Goal: Check status: Check status

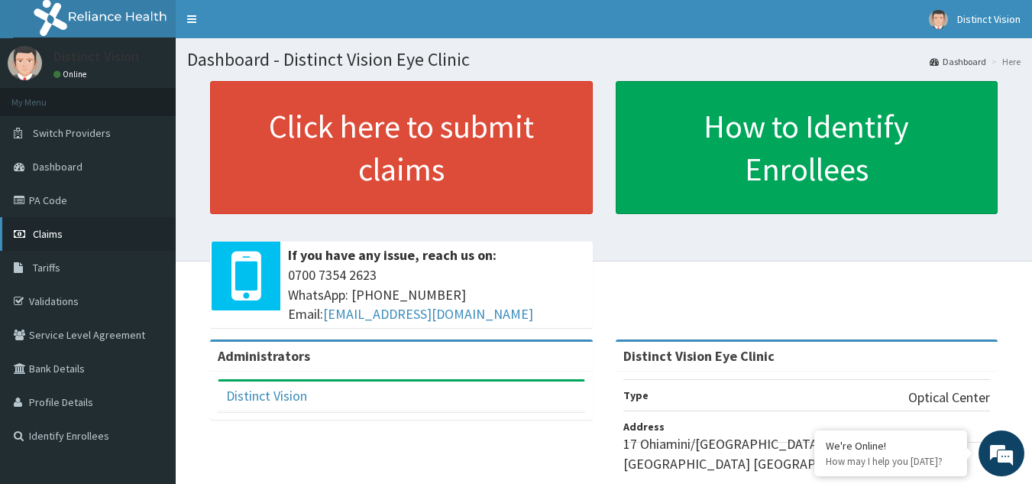
click at [75, 224] on link "Claims" at bounding box center [88, 234] width 176 height 34
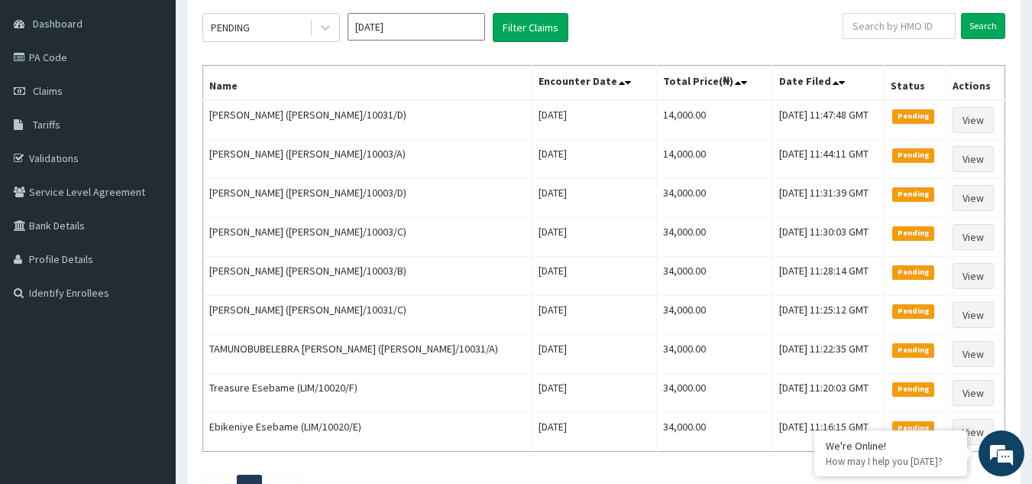
scroll to position [137, 0]
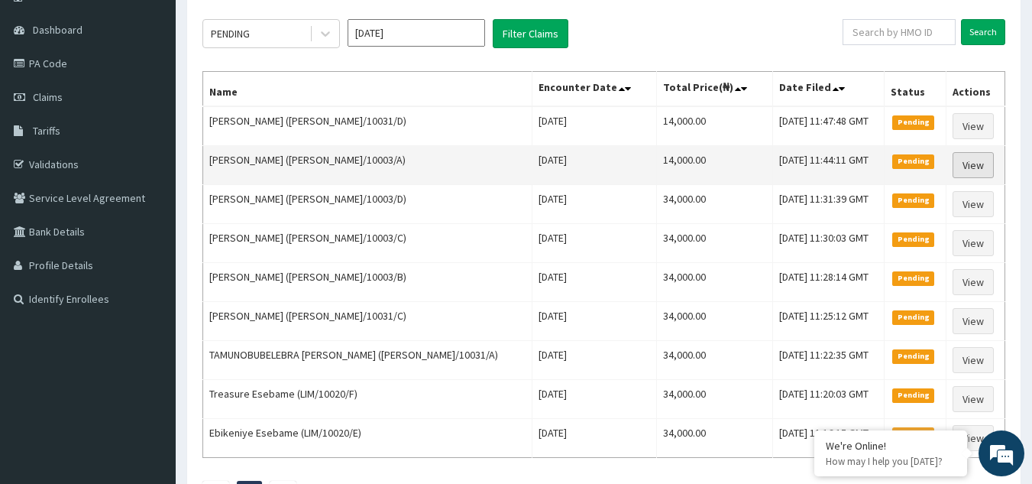
click at [978, 167] on link "View" at bounding box center [973, 165] width 41 height 26
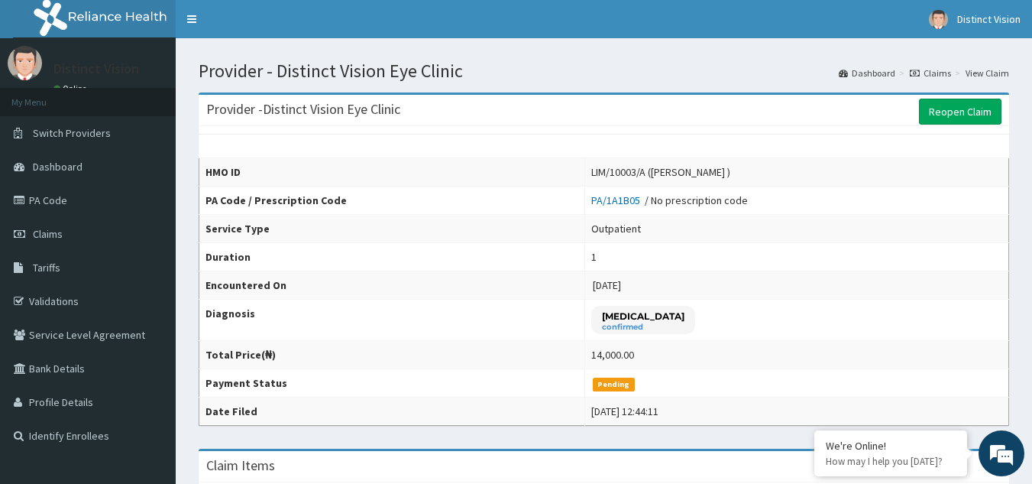
drag, startPoint x: 1038, startPoint y: 154, endPoint x: 1043, endPoint y: 115, distance: 39.2
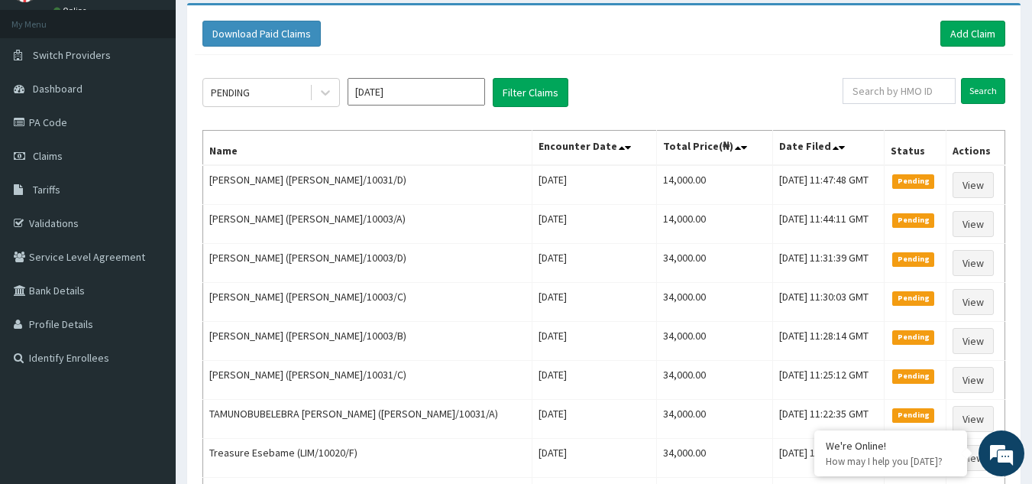
scroll to position [70, 0]
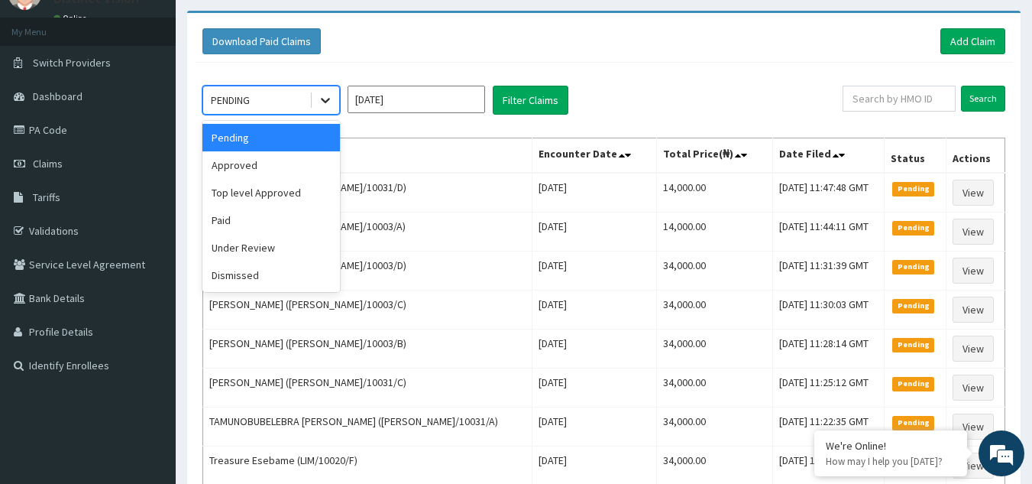
click at [325, 102] on icon at bounding box center [325, 101] width 9 height 5
click at [275, 158] on div "Approved" at bounding box center [270, 164] width 137 height 27
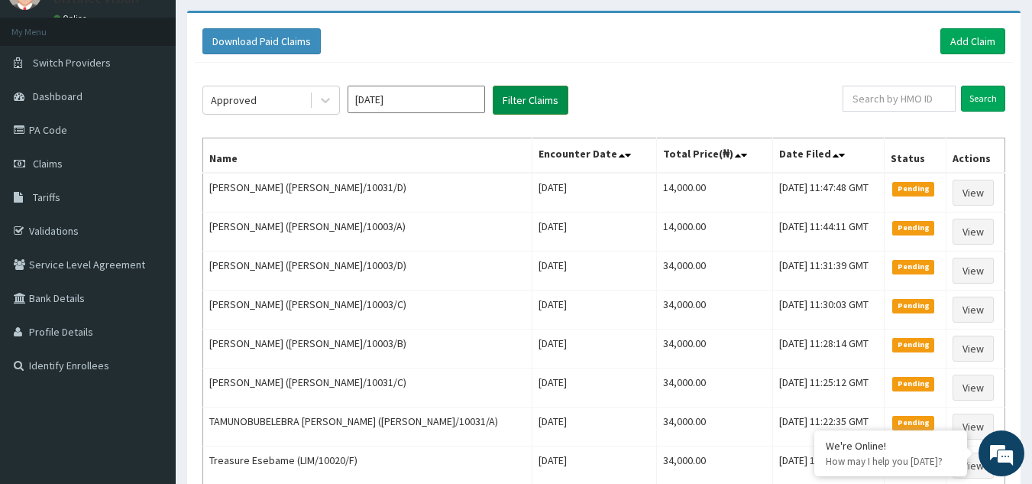
click at [513, 98] on button "Filter Claims" at bounding box center [531, 100] width 76 height 29
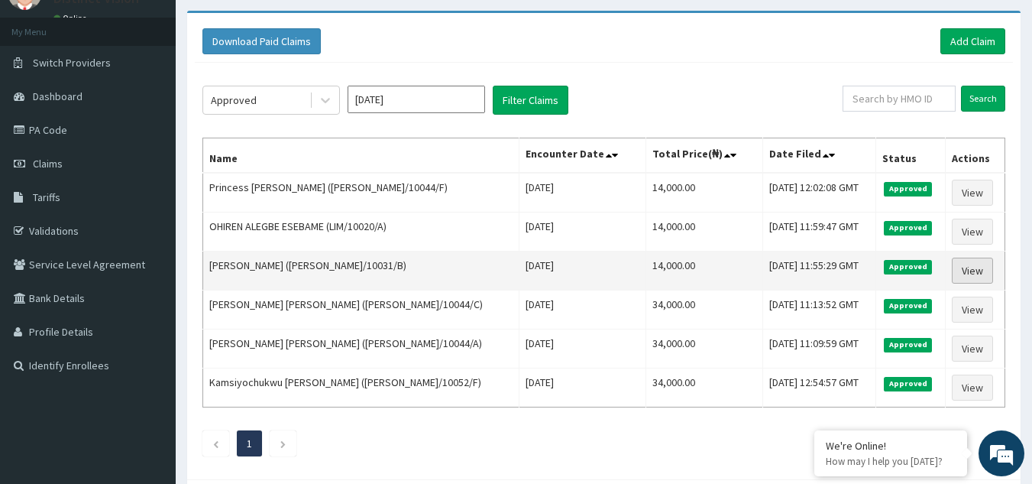
click at [964, 270] on link "View" at bounding box center [972, 270] width 41 height 26
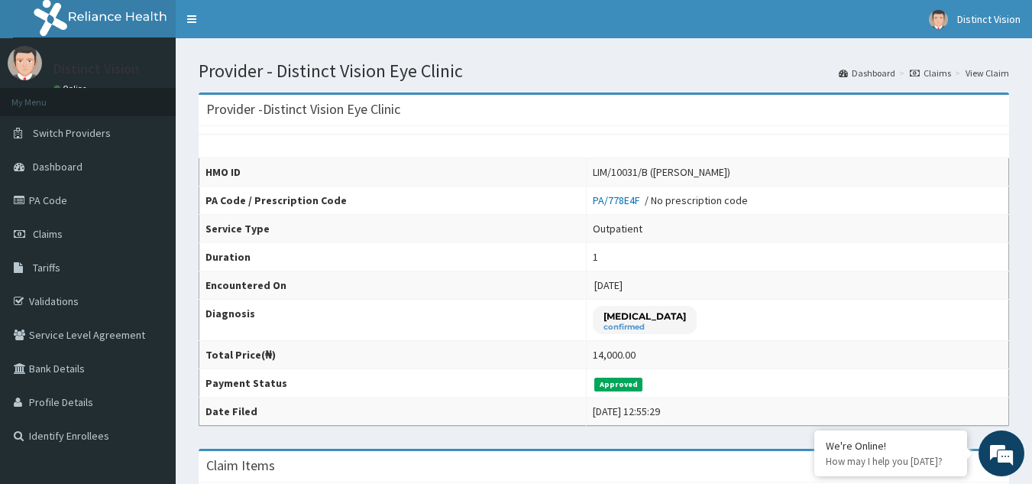
drag, startPoint x: 1040, startPoint y: 138, endPoint x: 1043, endPoint y: 72, distance: 66.5
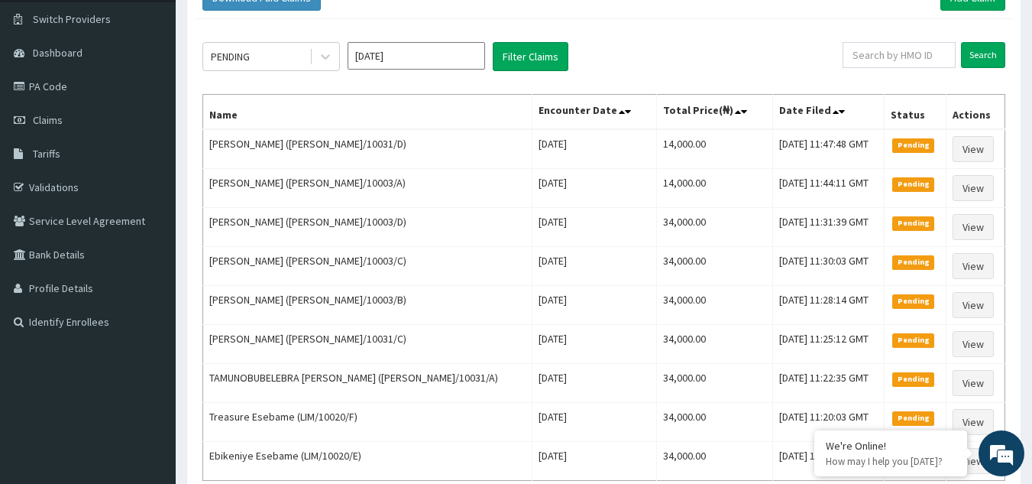
scroll to position [73, 0]
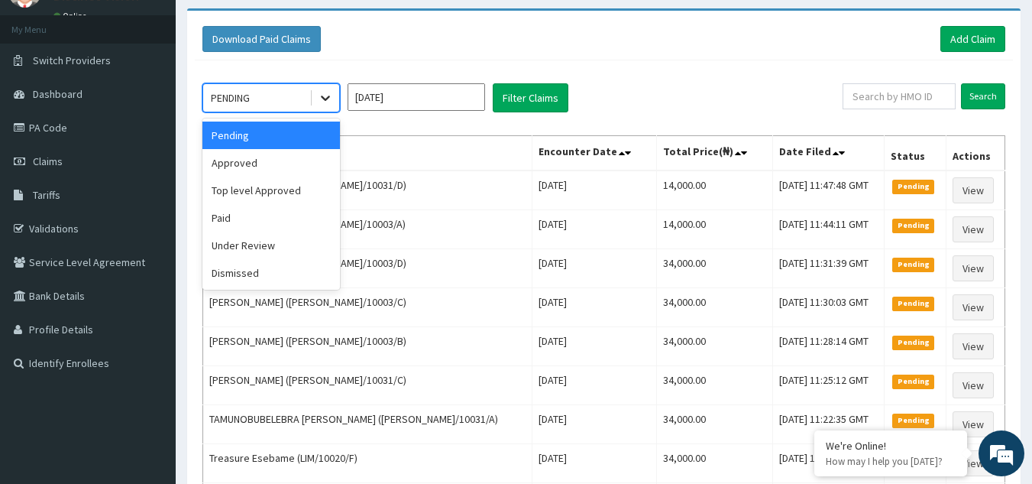
click at [328, 104] on icon at bounding box center [325, 97] width 15 height 15
click at [262, 171] on div "Approved" at bounding box center [270, 162] width 137 height 27
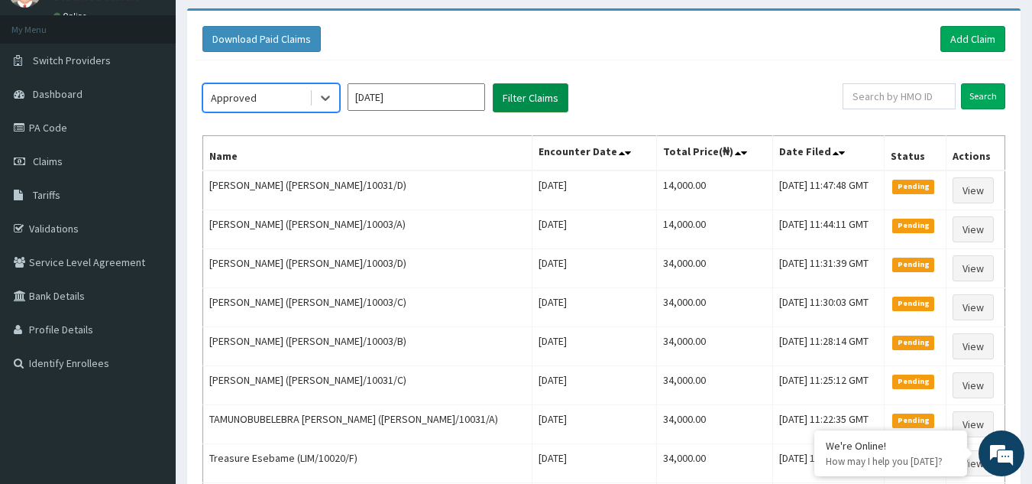
click at [508, 106] on button "Filter Claims" at bounding box center [531, 97] width 76 height 29
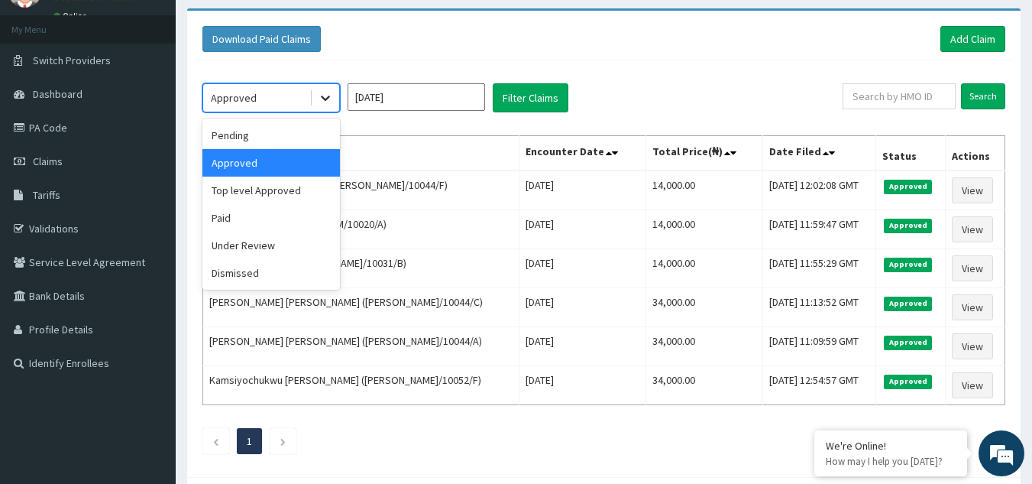
click at [326, 102] on icon at bounding box center [325, 97] width 15 height 15
click at [268, 126] on div "Pending" at bounding box center [270, 134] width 137 height 27
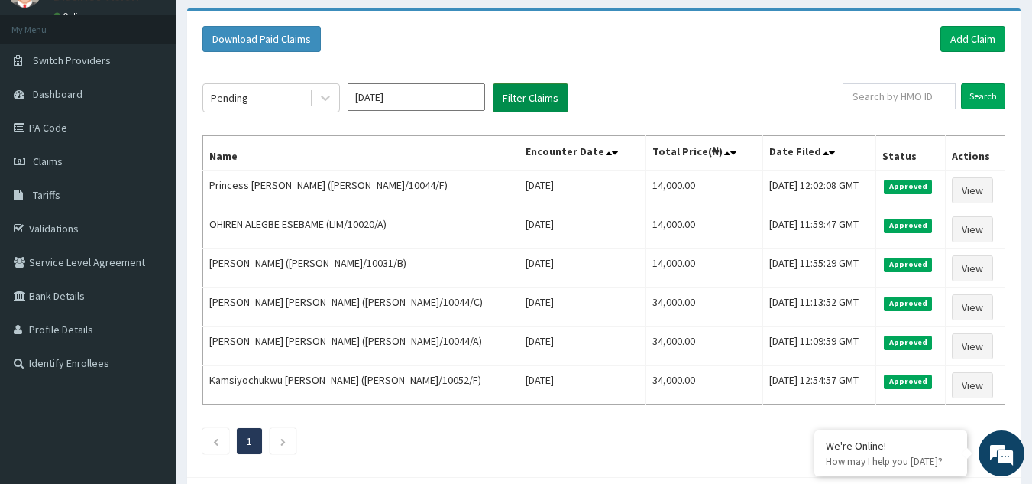
click at [524, 90] on button "Filter Claims" at bounding box center [531, 97] width 76 height 29
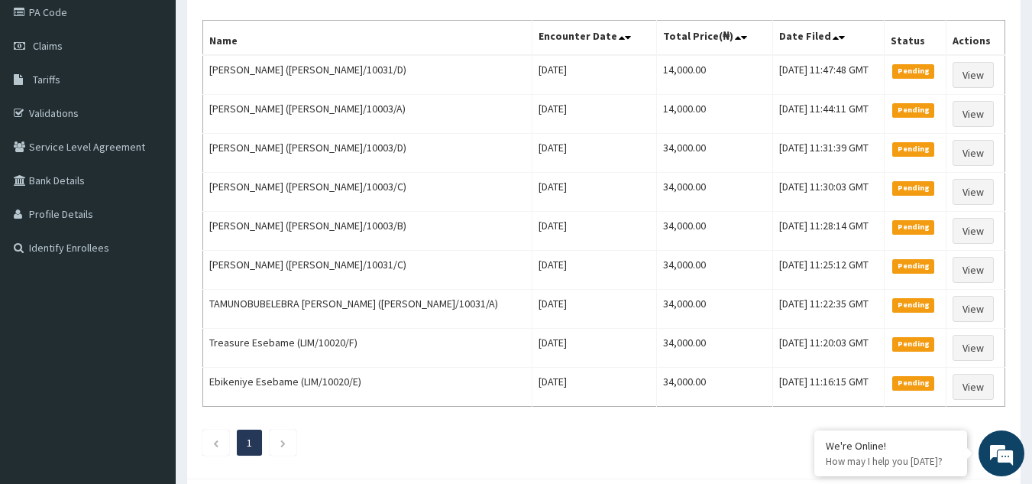
scroll to position [184, 0]
